Goal: Check status: Check status

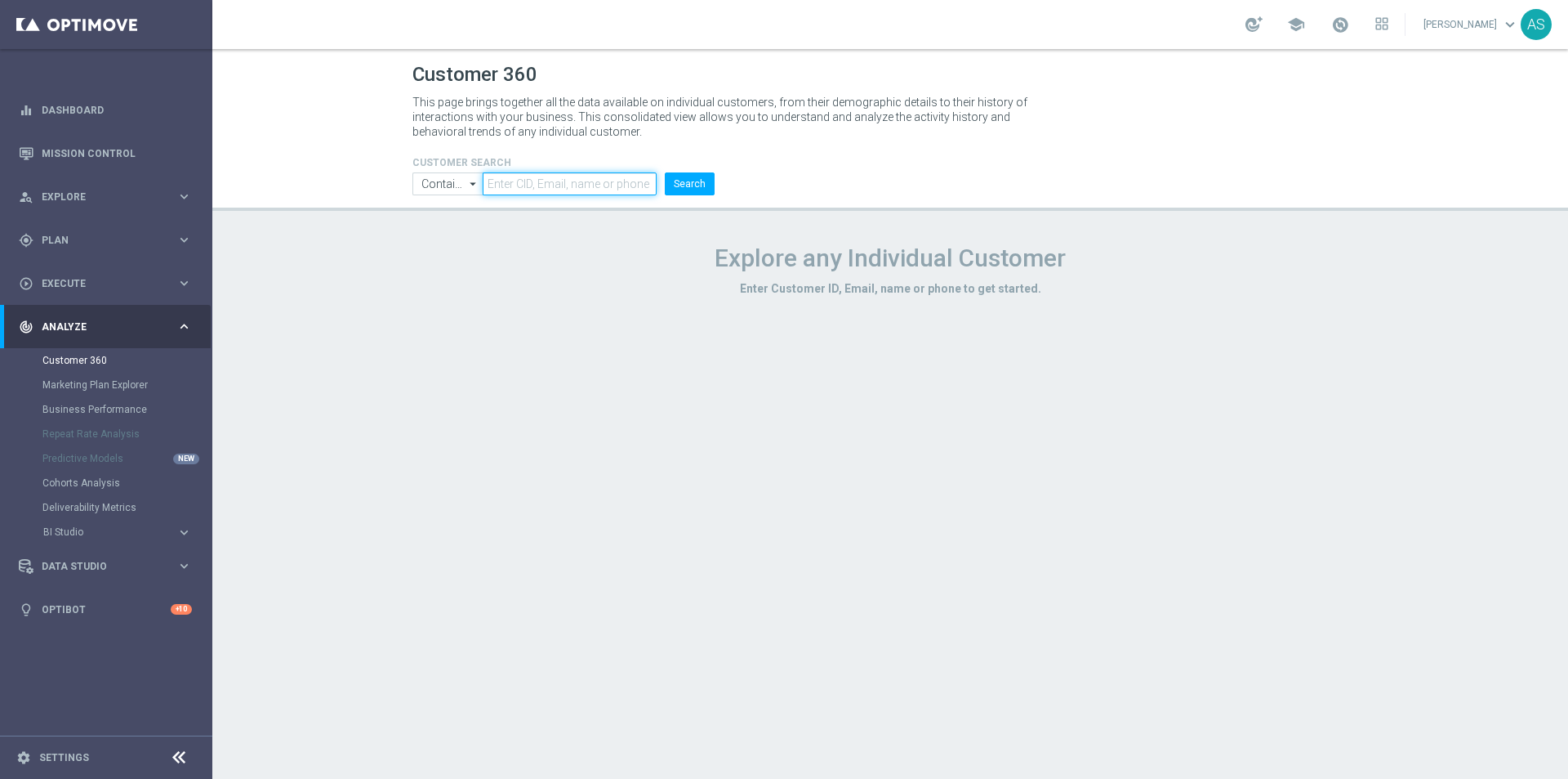
click at [610, 181] on input "text" at bounding box center [570, 184] width 174 height 23
paste input "1540836"
type input "1540836"
click at [448, 178] on input "Contains" at bounding box center [447, 184] width 71 height 23
click at [443, 223] on div "Contains Equals" at bounding box center [447, 221] width 71 height 49
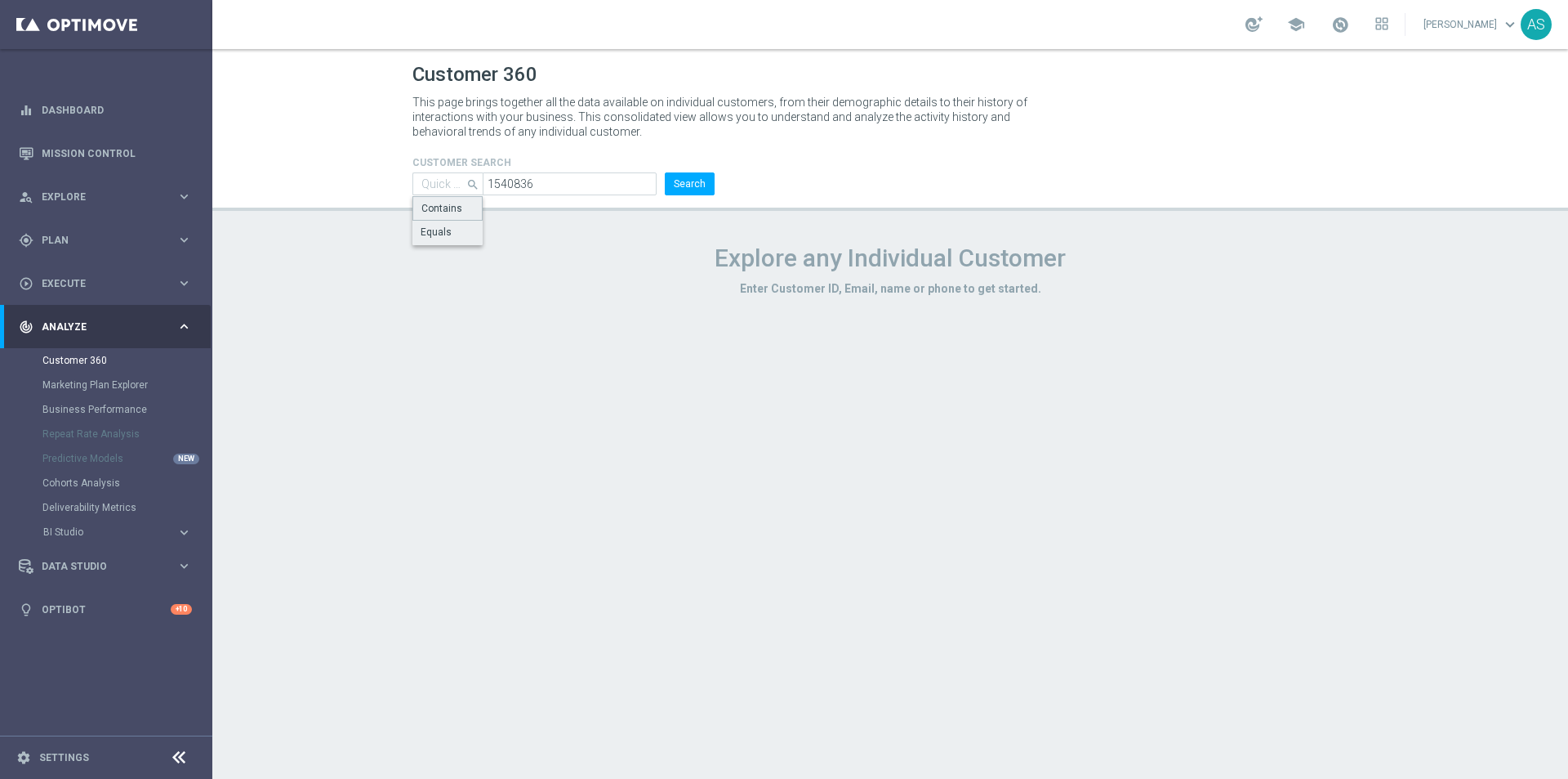
click at [453, 223] on div "Equals" at bounding box center [447, 232] width 71 height 23
type input "Equals"
click at [666, 181] on button "Search" at bounding box center [689, 184] width 49 height 23
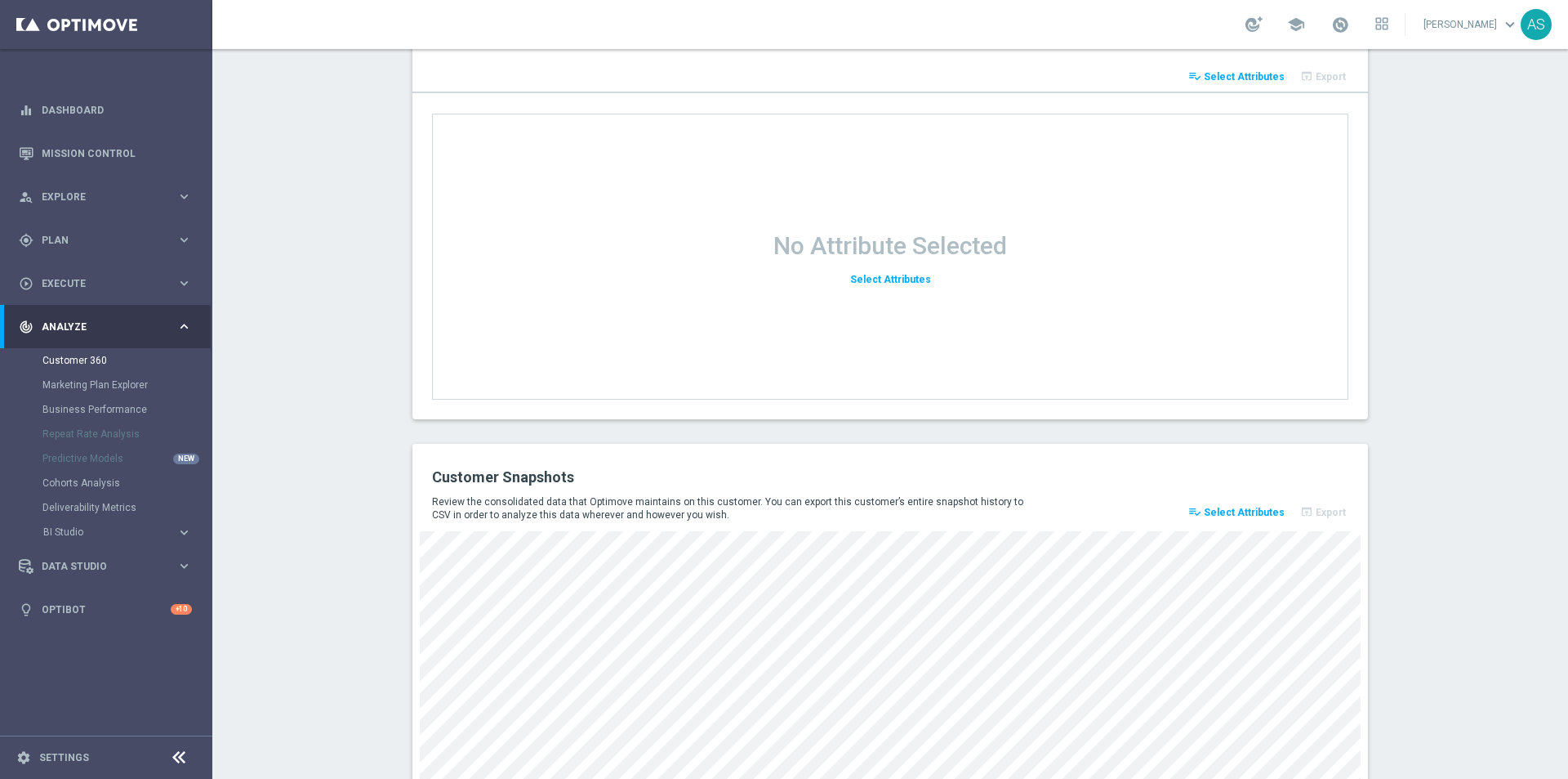
scroll to position [2061, 0]
